Goal: Transaction & Acquisition: Purchase product/service

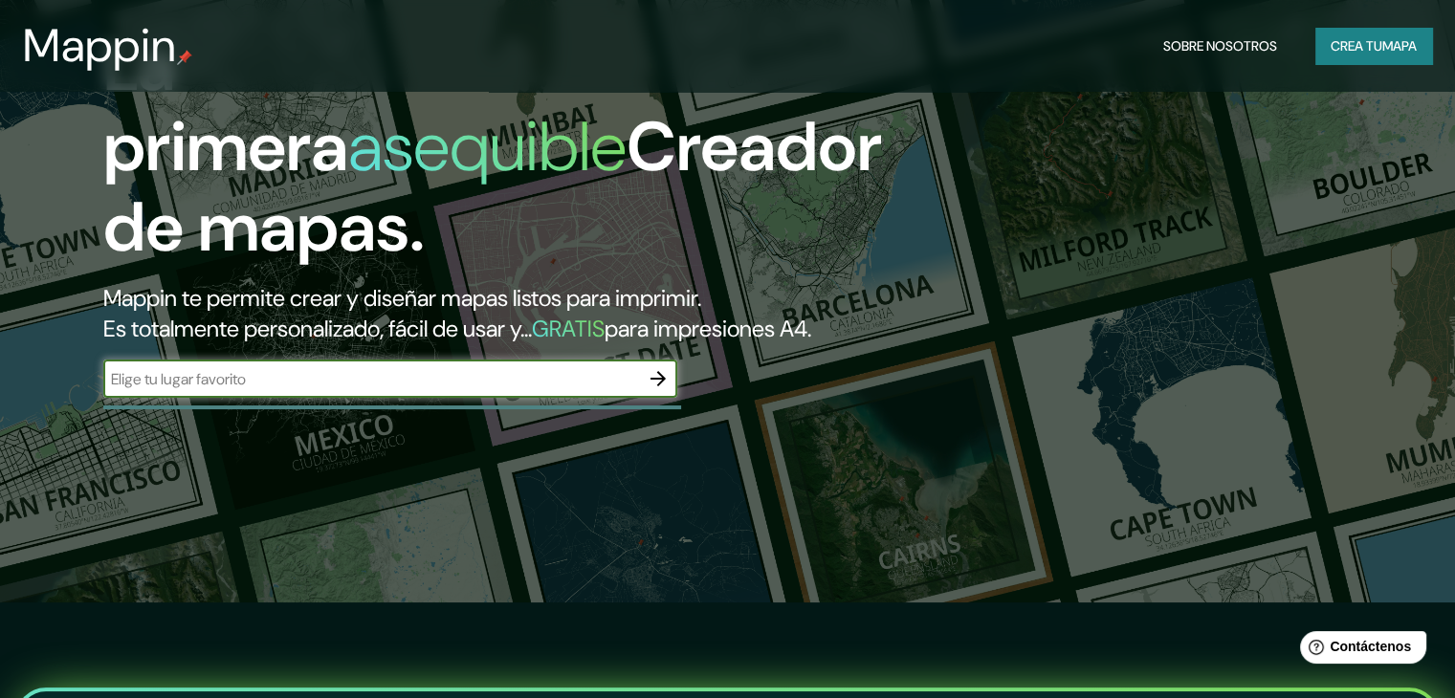
click at [266, 390] on input "text" at bounding box center [371, 379] width 536 height 22
click at [509, 390] on input "text" at bounding box center [371, 379] width 536 height 22
paste input "718676,577E - 8749973.742N"
type input "718676,577E - 8749973.742N"
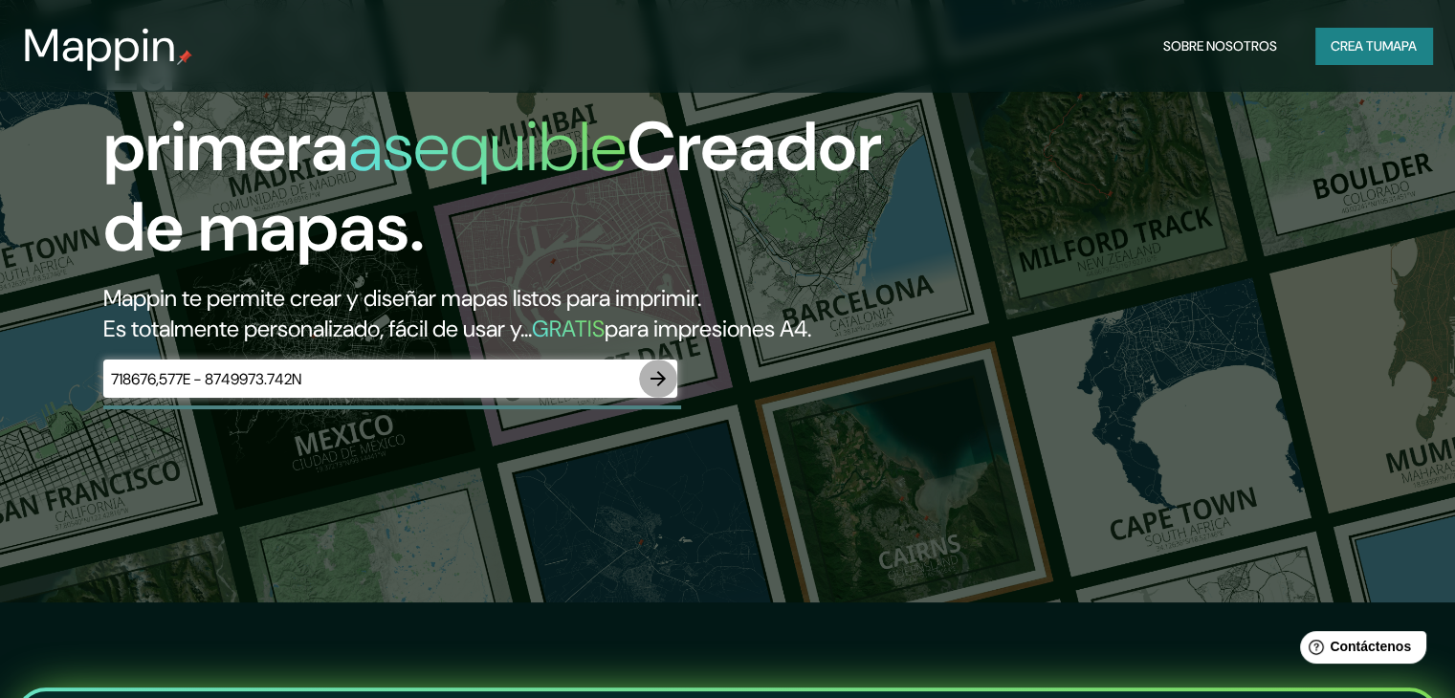
click at [648, 390] on icon "button" at bounding box center [658, 378] width 23 height 23
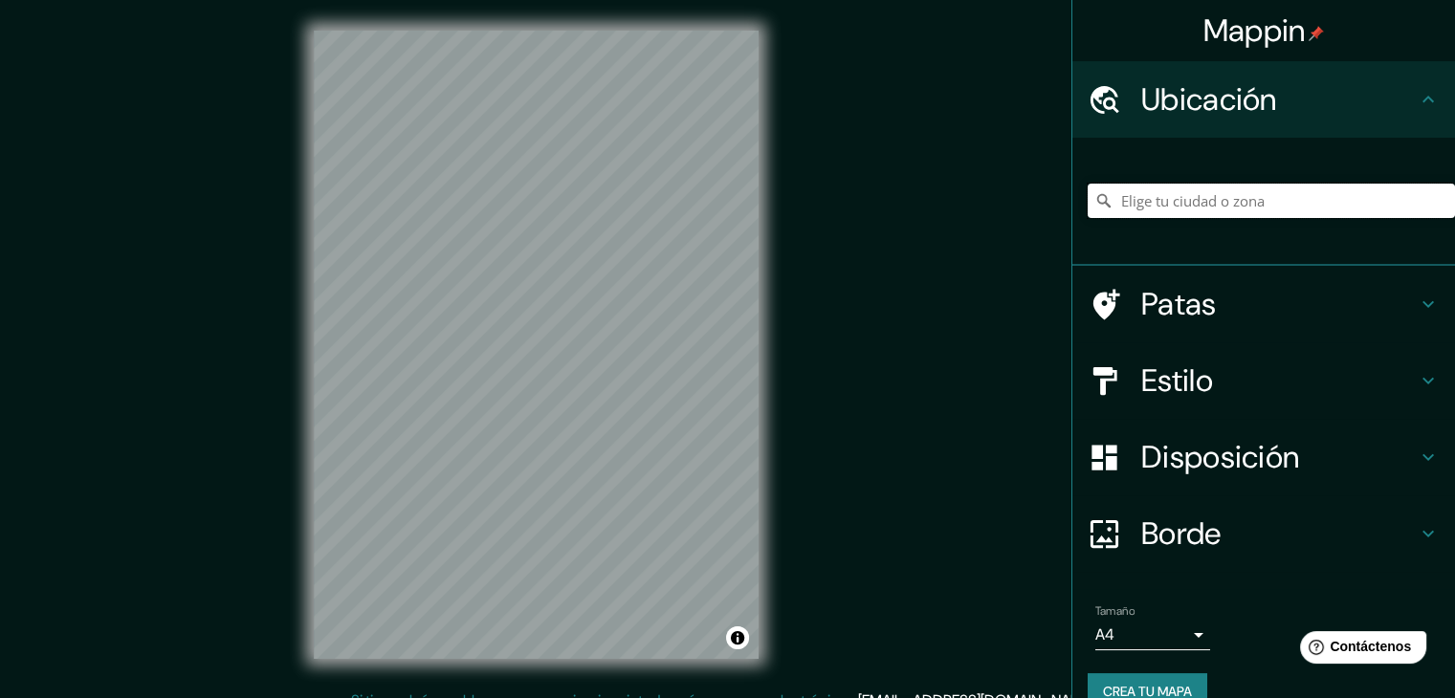
click at [1242, 200] on input "Elige tu ciudad o zona" at bounding box center [1271, 201] width 367 height 34
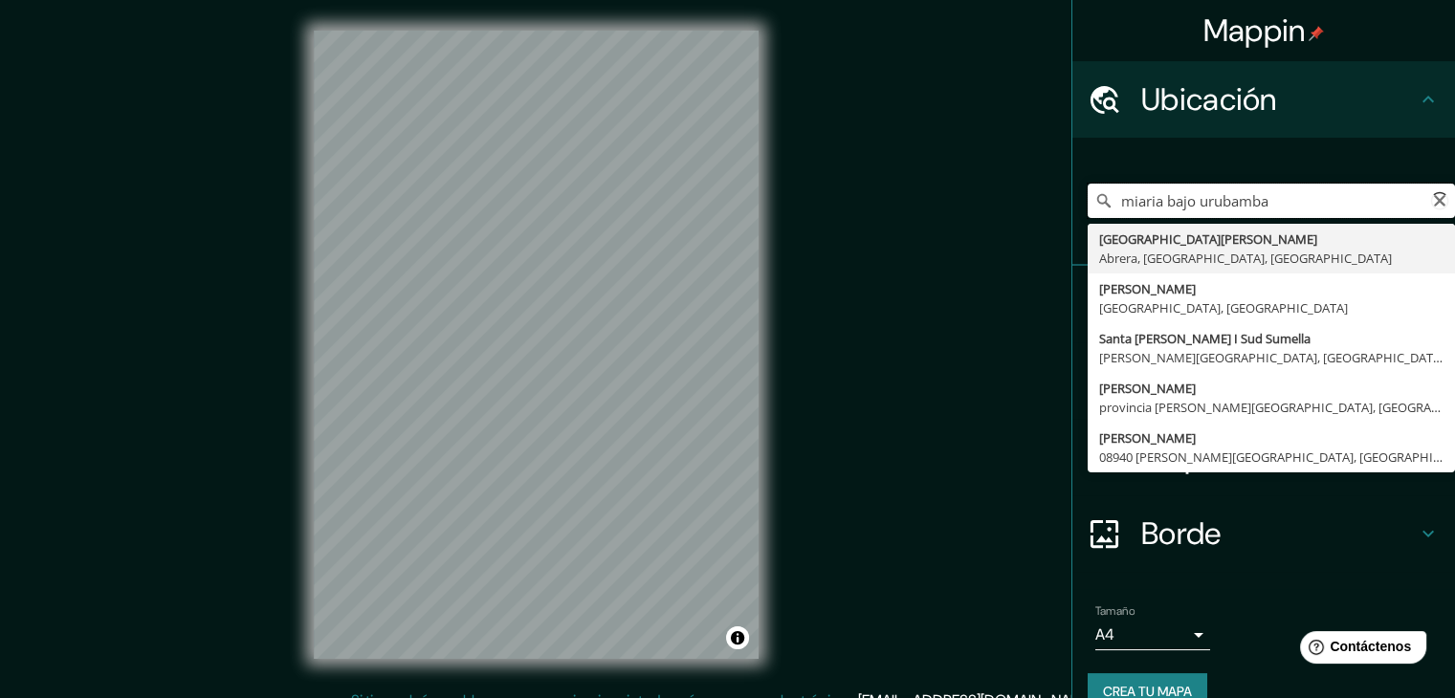
drag, startPoint x: 1275, startPoint y: 207, endPoint x: 1041, endPoint y: 192, distance: 234.8
click at [1041, 192] on div "Mappin Ubicación miaria bajo urubamba [GEOGRAPHIC_DATA][PERSON_NAME], [GEOGRAPH…" at bounding box center [727, 360] width 1455 height 720
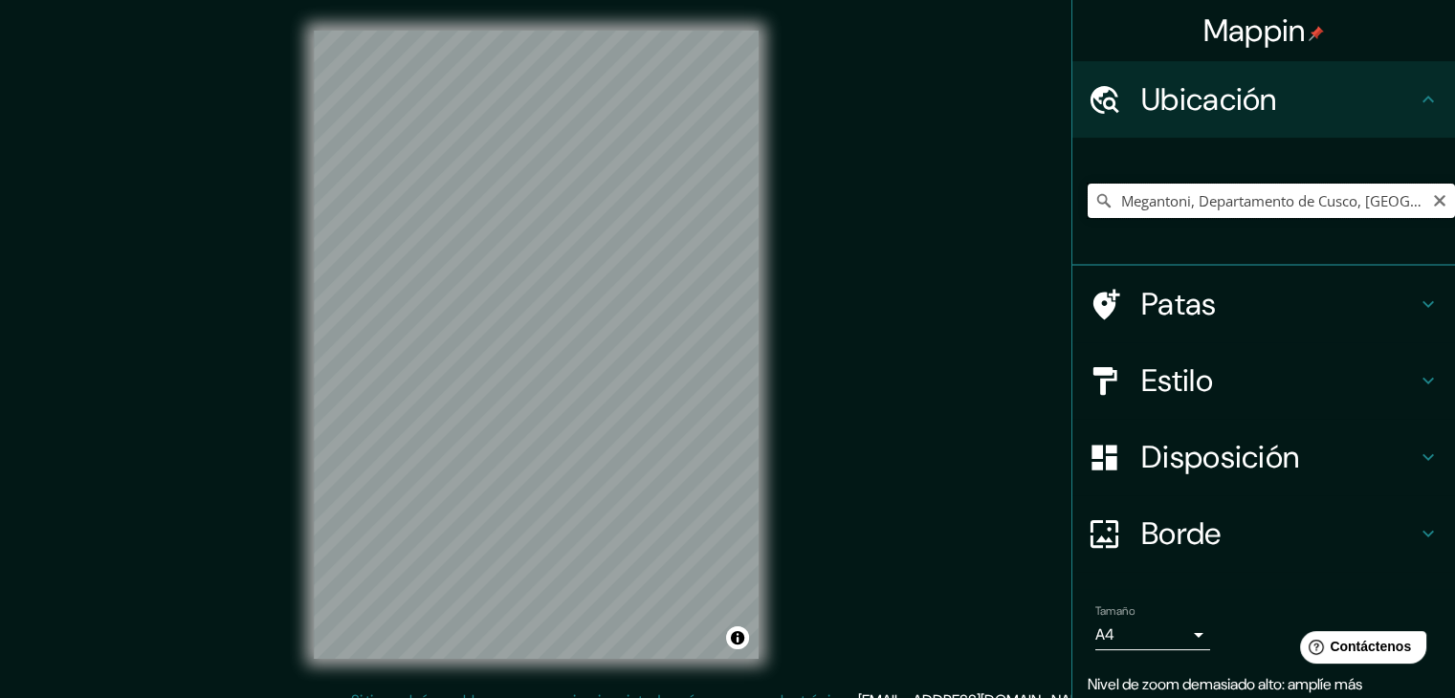
click at [1394, 210] on input "Megantoni, Departamento de Cusco, [GEOGRAPHIC_DATA]" at bounding box center [1271, 201] width 367 height 34
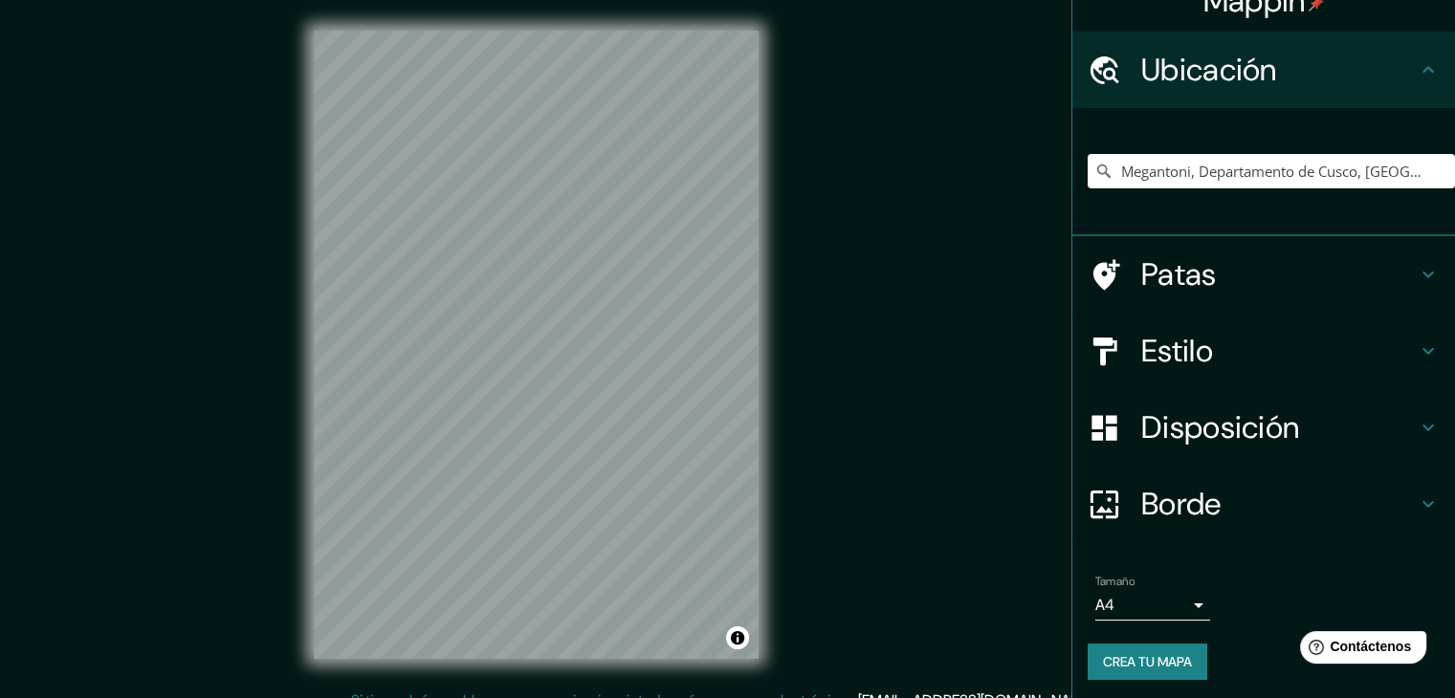
scroll to position [33, 0]
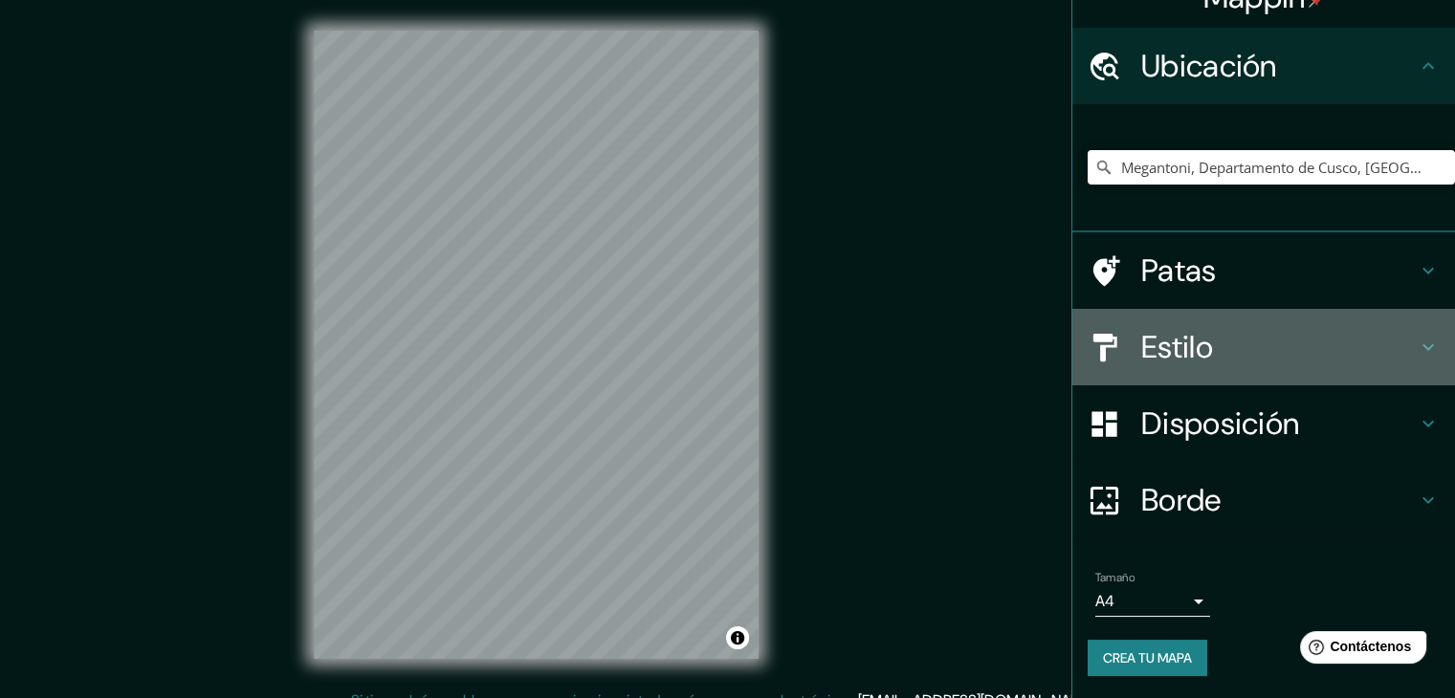
click at [1295, 336] on h4 "Estilo" at bounding box center [1278, 347] width 275 height 38
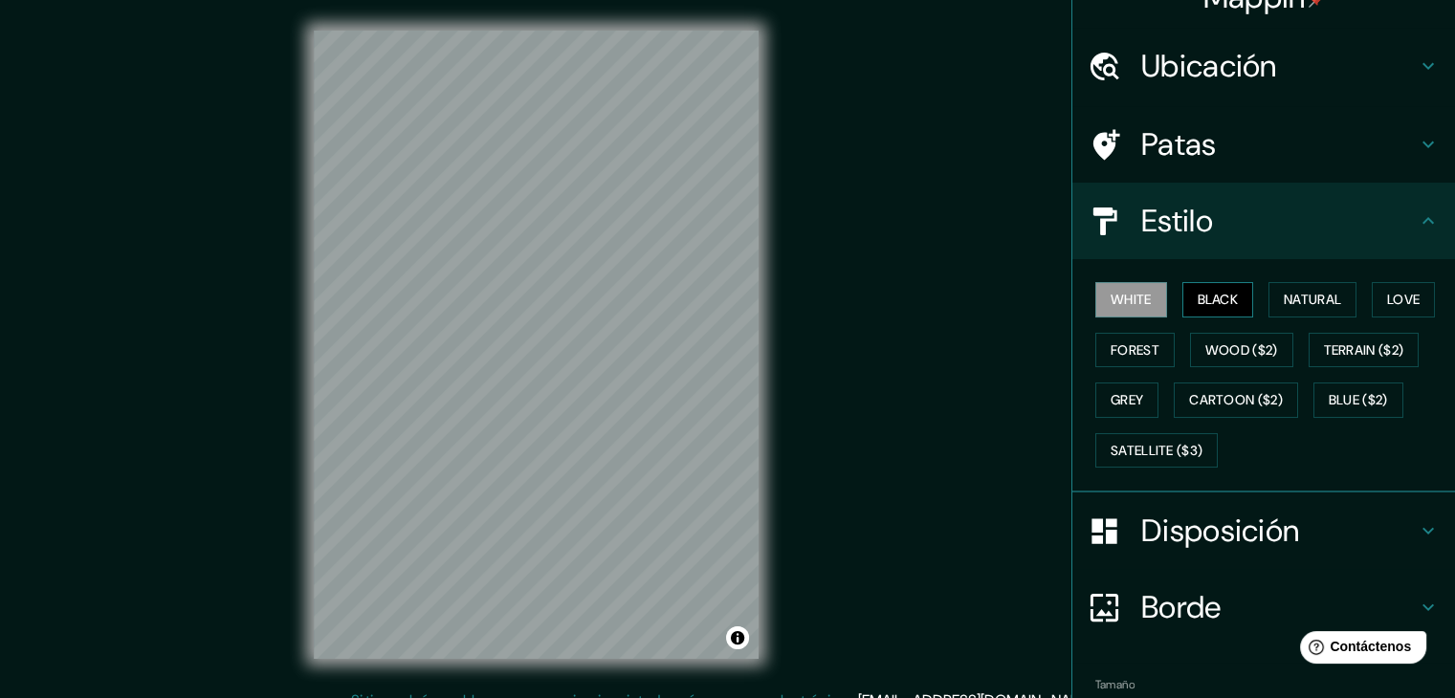
click at [1217, 298] on button "Black" at bounding box center [1218, 299] width 72 height 35
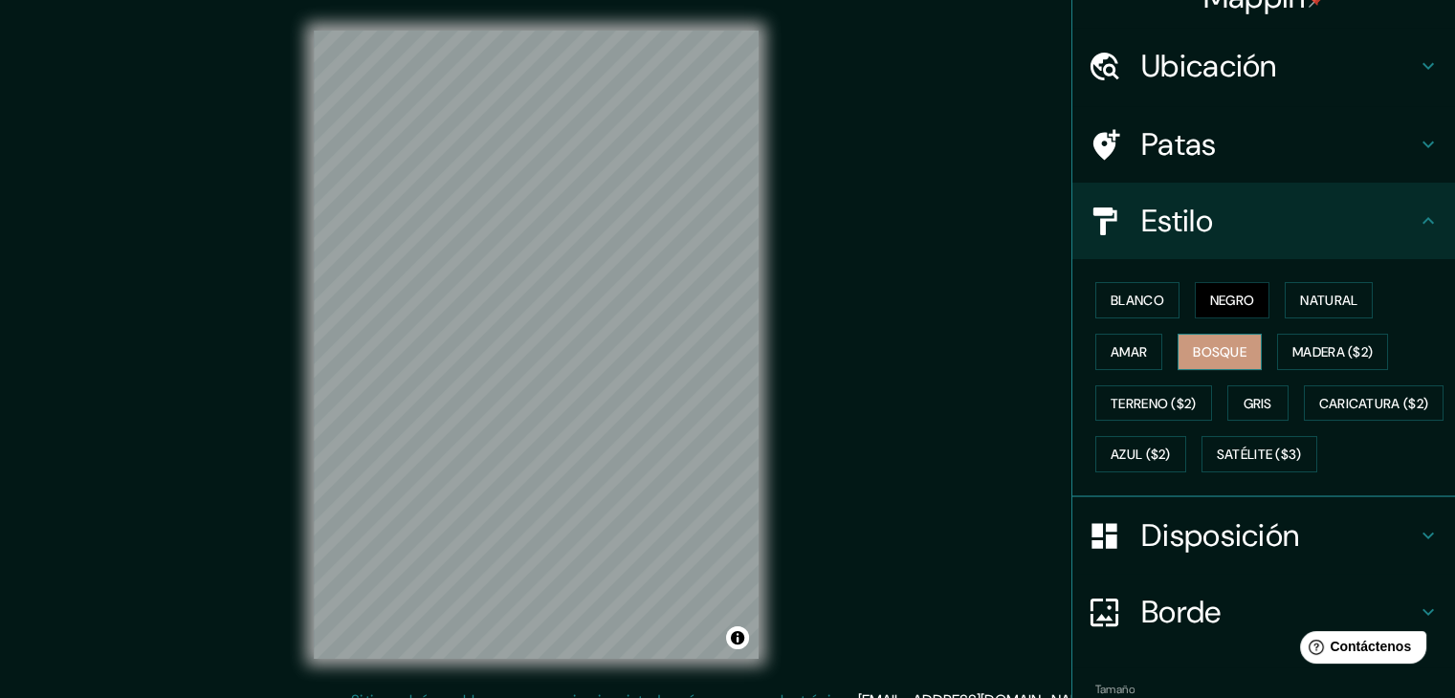
drag, startPoint x: 1232, startPoint y: 332, endPoint x: 1214, endPoint y: 344, distance: 22.0
click at [1214, 342] on div "Blanco Negro Natural Amar Bosque Madera ($2) Terreno ($2) Gris Caricatura ($2) …" at bounding box center [1271, 378] width 367 height 206
click at [1210, 353] on font "Bosque" at bounding box center [1220, 351] width 54 height 17
click at [1117, 360] on font "Amar" at bounding box center [1129, 352] width 36 height 25
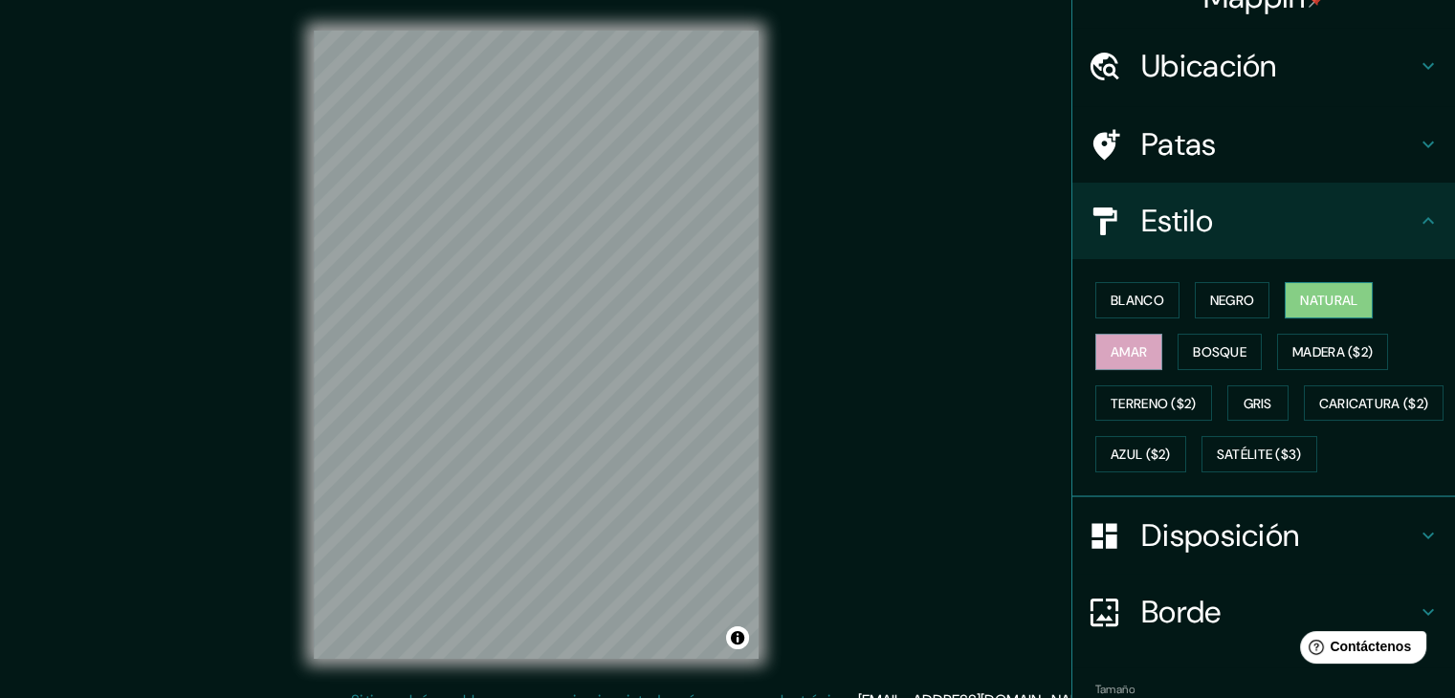
click at [1331, 303] on font "Natural" at bounding box center [1328, 300] width 57 height 17
click at [1249, 70] on font "Ubicación" at bounding box center [1209, 66] width 136 height 40
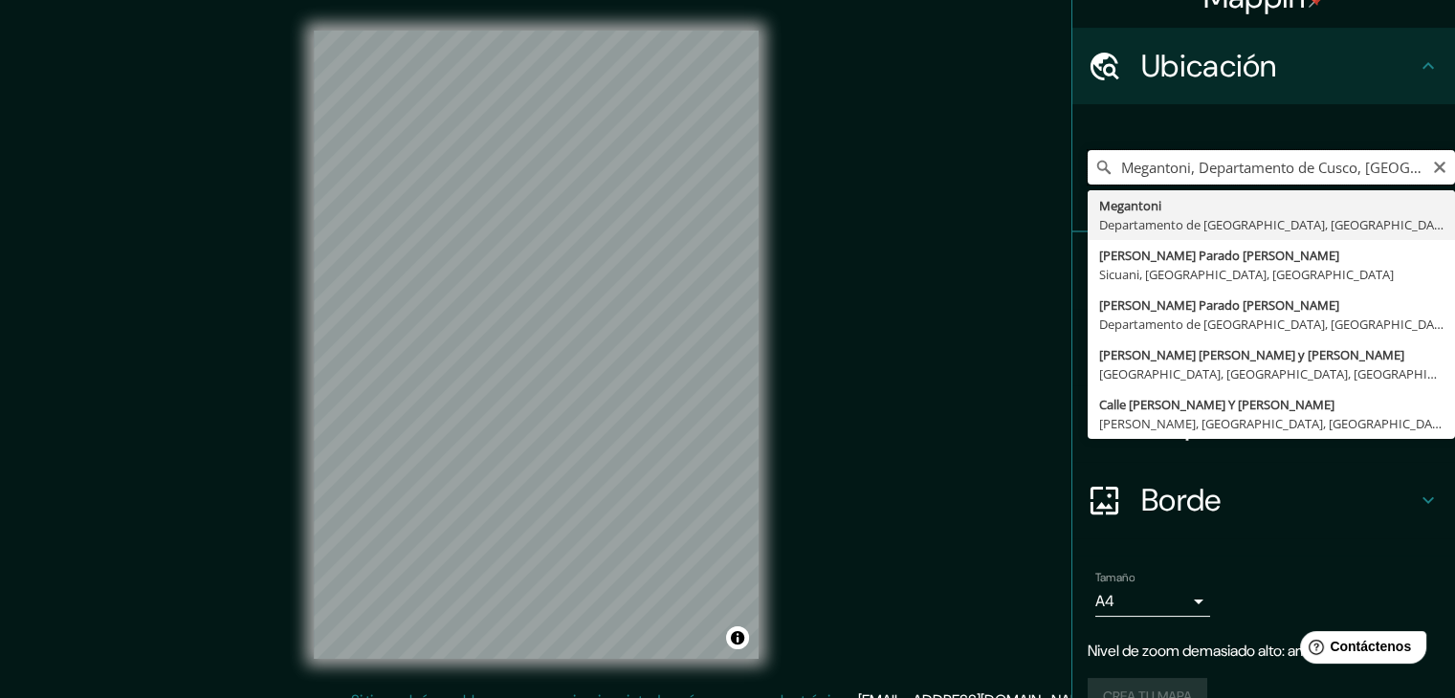
drag, startPoint x: 1386, startPoint y: 163, endPoint x: 1084, endPoint y: 185, distance: 303.1
click at [1088, 182] on input "Megantoni, Departamento de Cusco, [GEOGRAPHIC_DATA]" at bounding box center [1271, 167] width 367 height 34
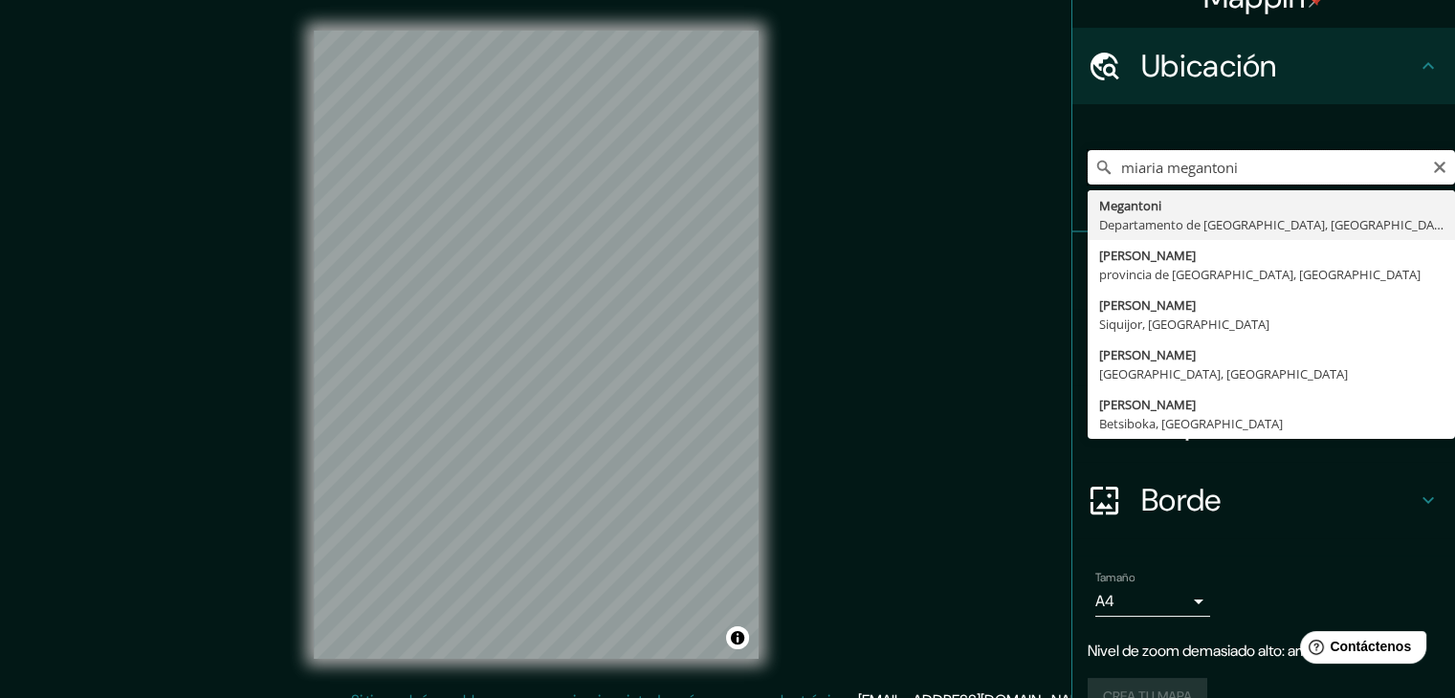
drag, startPoint x: 1251, startPoint y: 174, endPoint x: 1052, endPoint y: 185, distance: 199.2
click at [1052, 181] on div "Mappin Ubicación miaria megantoni Megantoni Departamento de [GEOGRAPHIC_DATA], …" at bounding box center [727, 360] width 1455 height 720
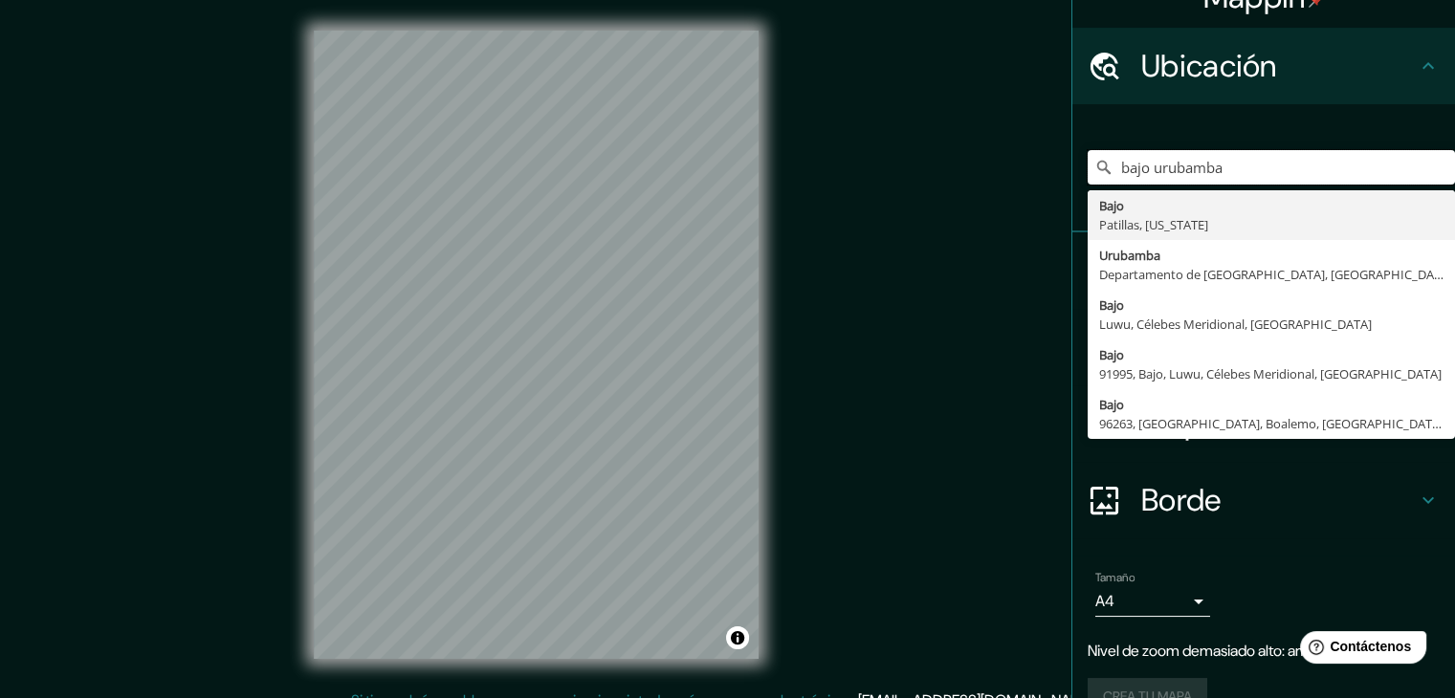
drag, startPoint x: 1214, startPoint y: 175, endPoint x: 1025, endPoint y: 179, distance: 188.5
click at [1028, 182] on div "Mappin Ubicación bajo urubamba [GEOGRAPHIC_DATA], [US_STATE] [GEOGRAPHIC_DATA] …" at bounding box center [727, 360] width 1455 height 720
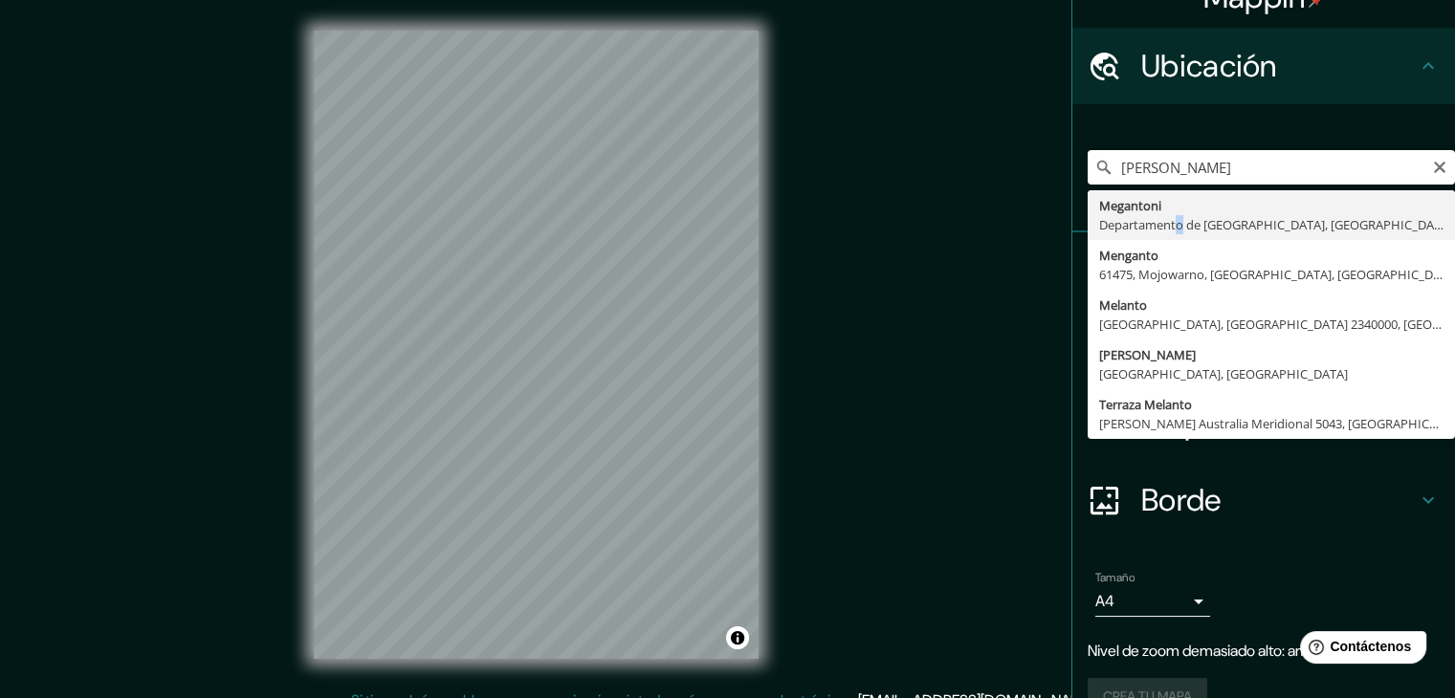
type input "Megantoni, Departamento de Cusco, [GEOGRAPHIC_DATA]"
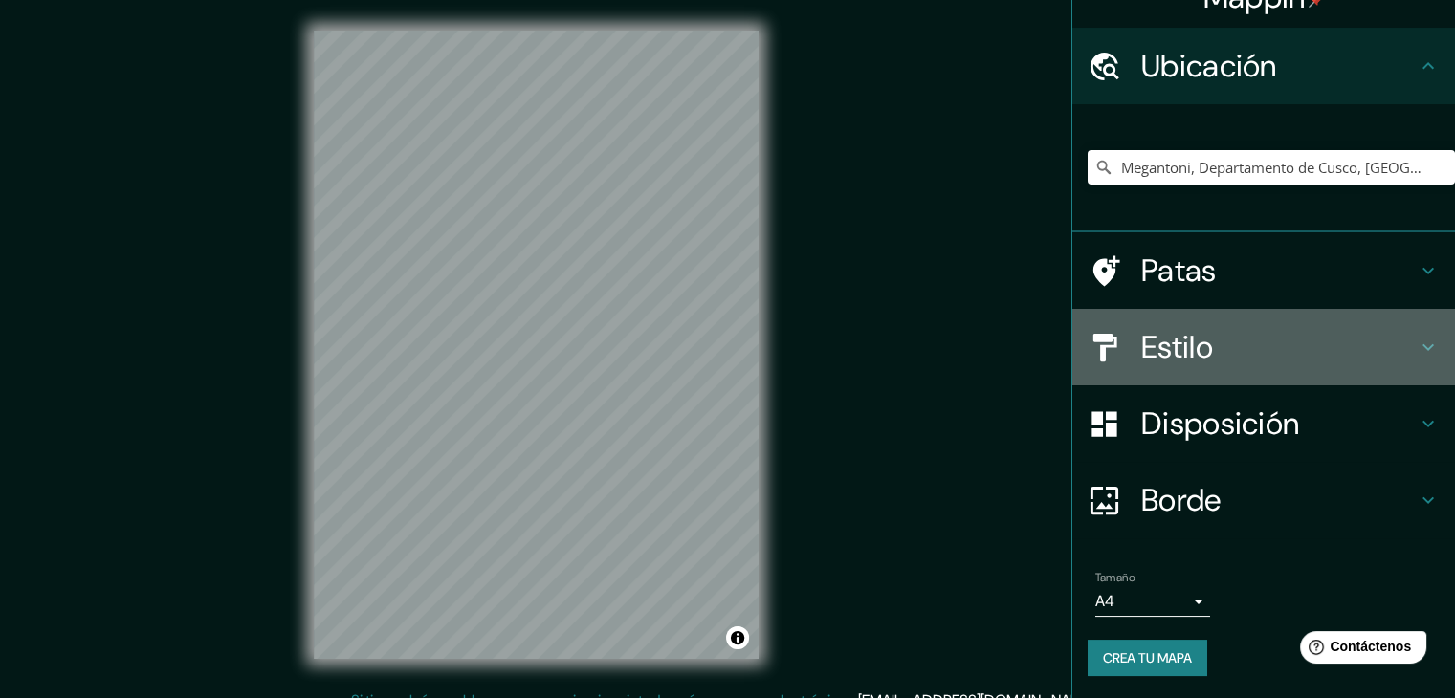
click at [1174, 374] on div "Estilo" at bounding box center [1263, 347] width 383 height 77
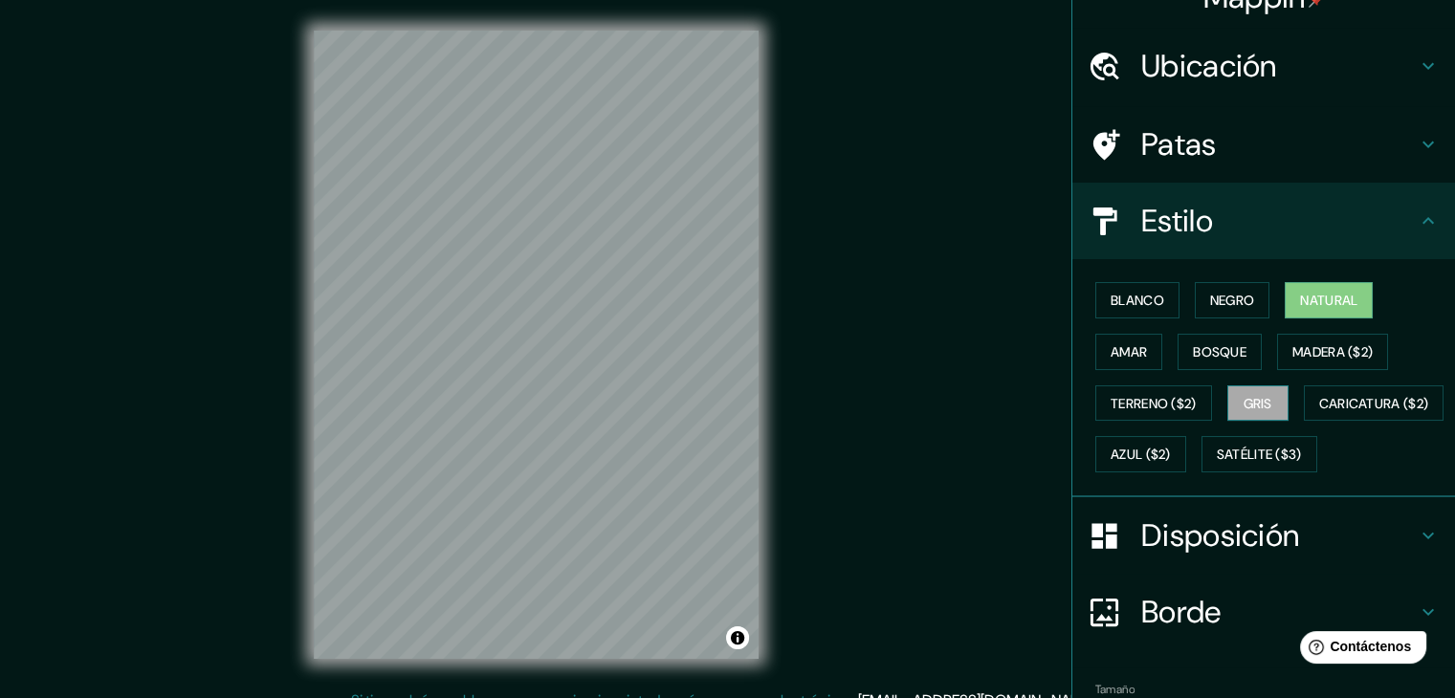
click at [1244, 403] on font "Gris" at bounding box center [1258, 403] width 29 height 17
click at [1219, 354] on font "Bosque" at bounding box center [1220, 351] width 54 height 17
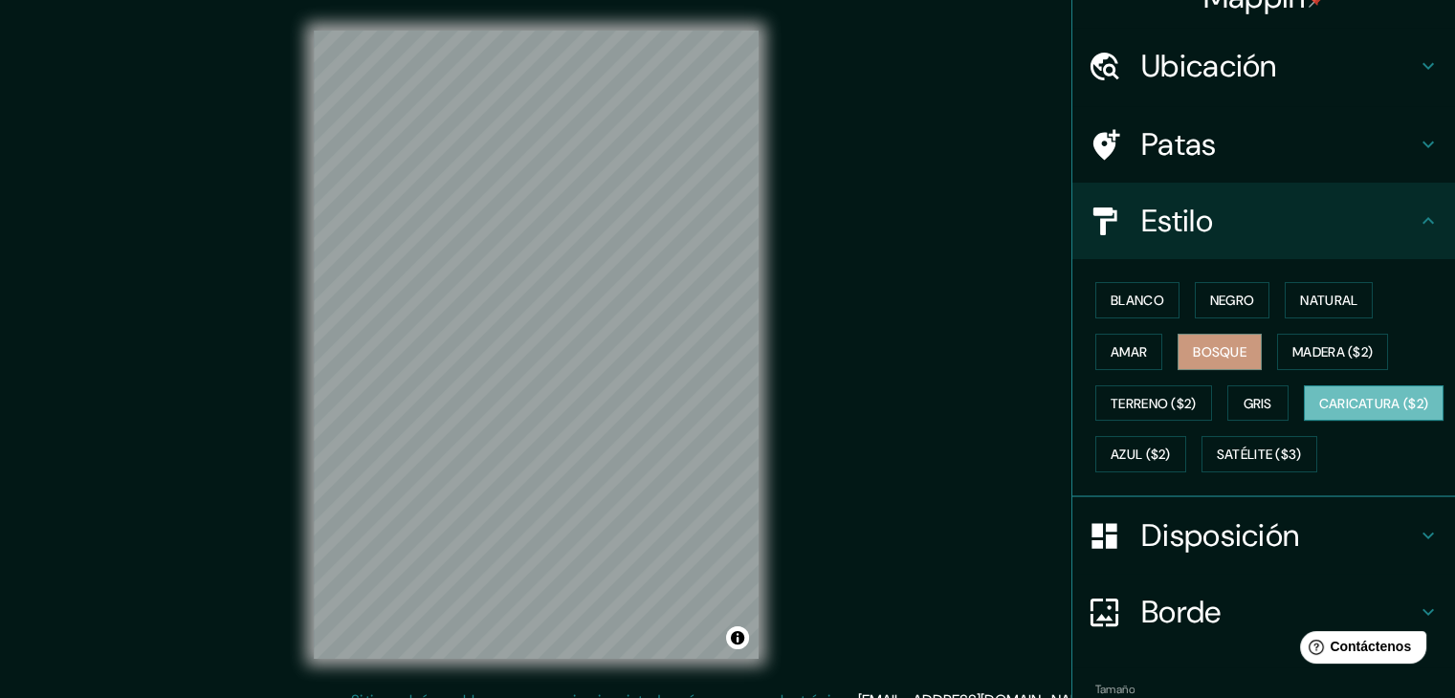
click at [1319, 412] on font "Caricatura ($2)" at bounding box center [1374, 403] width 110 height 17
click at [1217, 464] on font "Satélite ($3)" at bounding box center [1259, 455] width 85 height 17
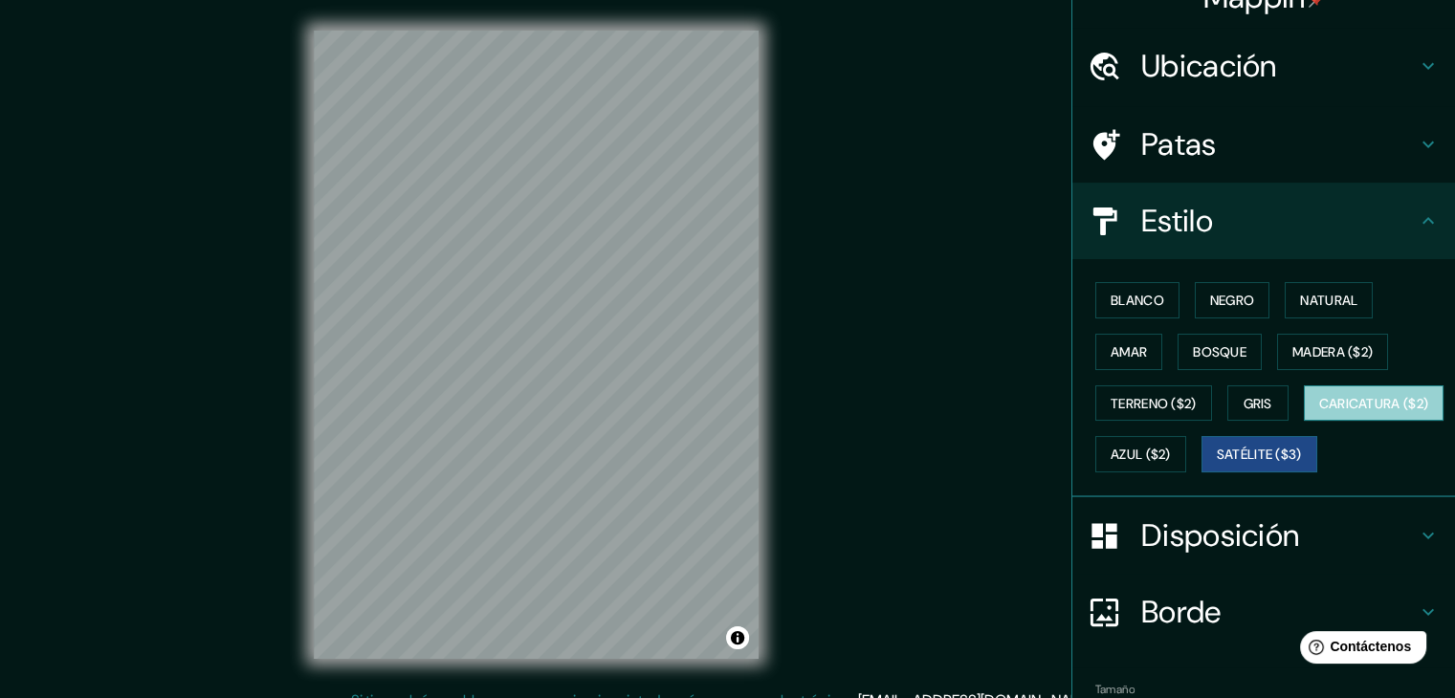
click at [1319, 416] on font "Caricatura ($2)" at bounding box center [1374, 403] width 110 height 25
